Goal: Task Accomplishment & Management: Use online tool/utility

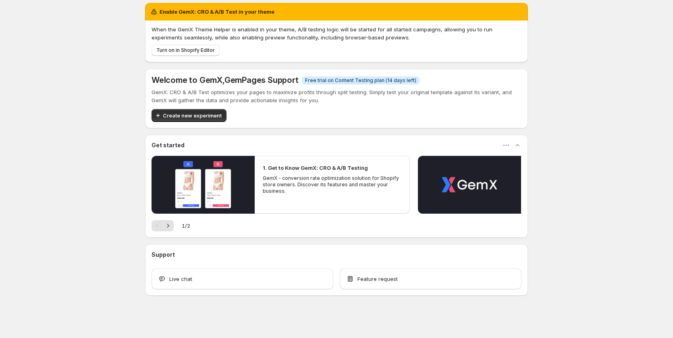
scroll to position [6, 0]
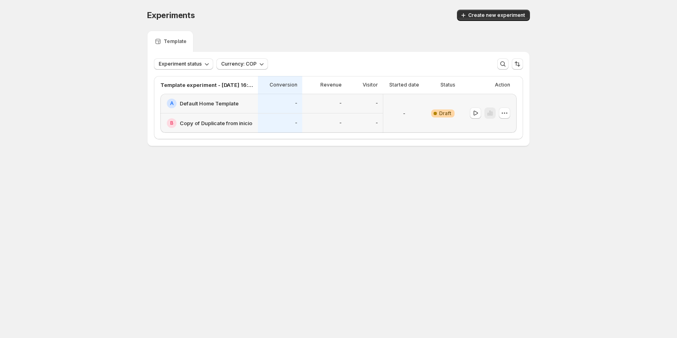
click at [195, 102] on h2 "Default Home Template" at bounding box center [209, 104] width 59 height 8
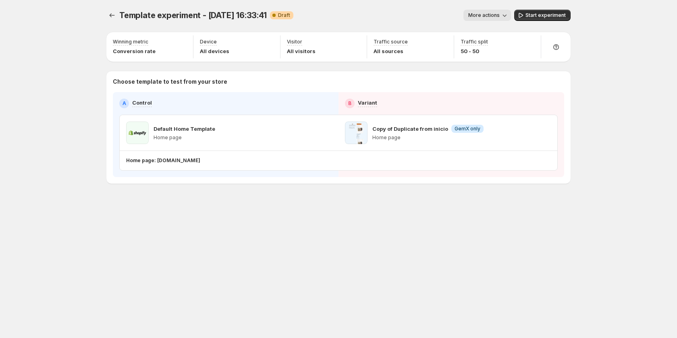
click at [503, 116] on div "Copy of Duplicate from inicio Info GemX only Home page" at bounding box center [447, 132] width 219 height 35
click at [494, 19] on button "More actions" at bounding box center [487, 15] width 48 height 11
click at [400, 13] on div "More actions" at bounding box center [405, 15] width 211 height 11
click at [114, 15] on icon "Experiments" at bounding box center [112, 15] width 8 height 8
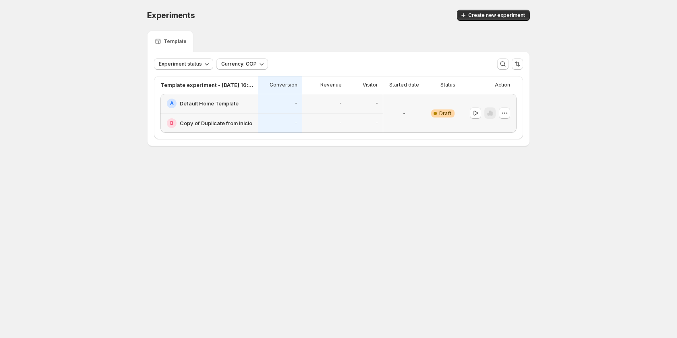
click at [510, 111] on div at bounding box center [488, 113] width 56 height 39
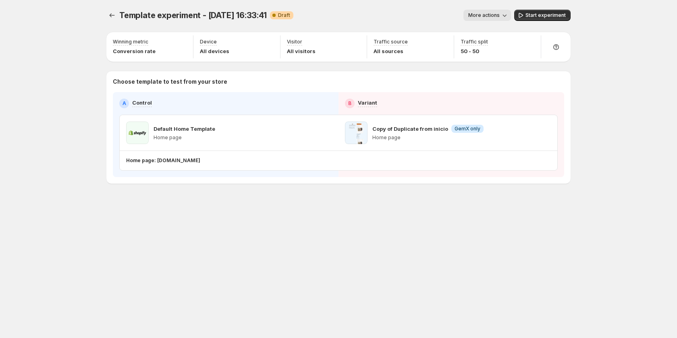
click at [509, 111] on div "A Control B Variant Default Home Template Home page Copy of Duplicate from inic…" at bounding box center [338, 135] width 438 height 72
click at [118, 16] on div at bounding box center [112, 15] width 13 height 11
click at [113, 14] on icon "Experiments" at bounding box center [112, 15] width 8 height 8
